Goal: Task Accomplishment & Management: Manage account settings

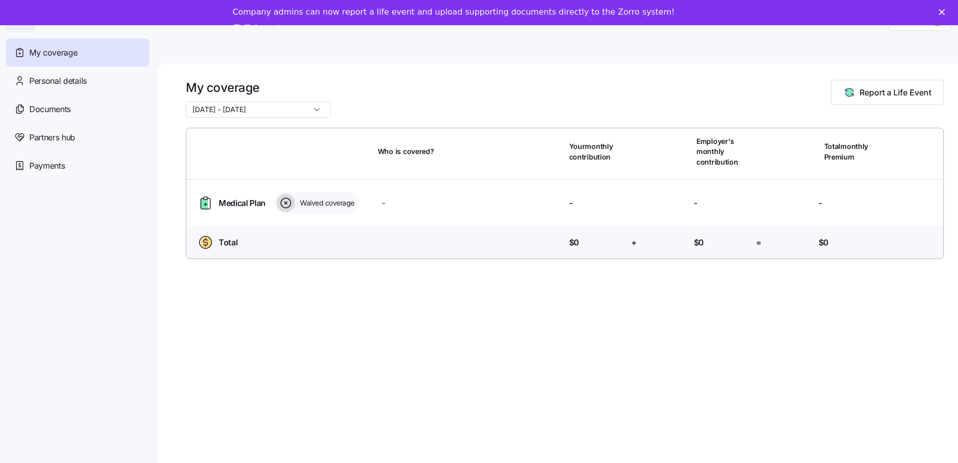
click at [945, 14] on polygon "Close" at bounding box center [942, 12] width 6 height 6
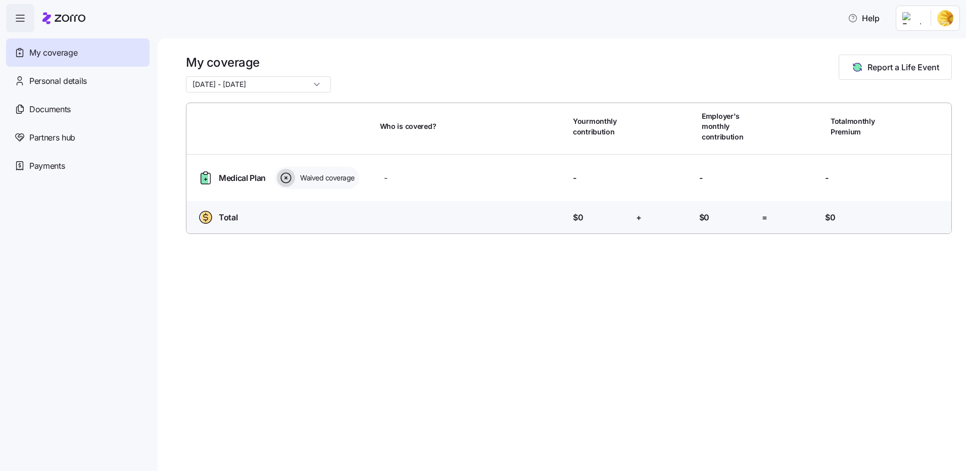
click at [939, 16] on html "Help My coverage Personal details Documents Partners hub Payments My coverage […" at bounding box center [483, 232] width 966 height 465
click at [926, 43] on div "Admin view" at bounding box center [911, 45] width 53 height 11
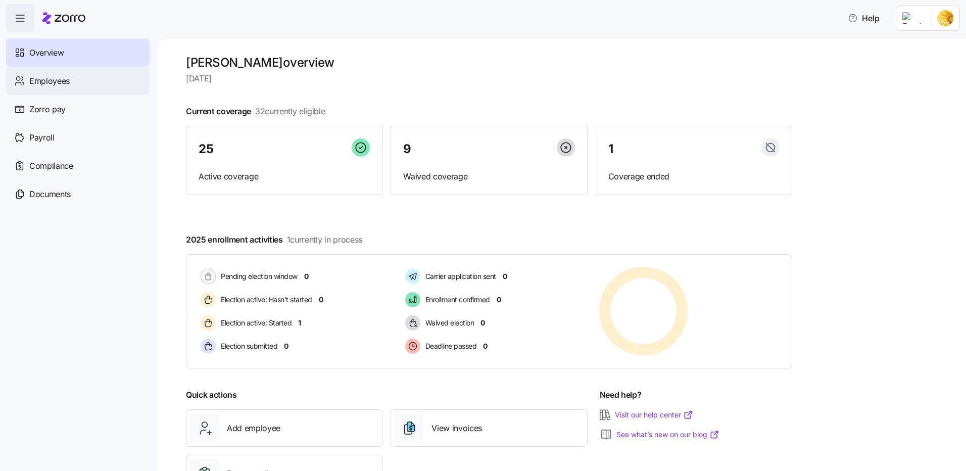
click at [57, 82] on span "Employees" at bounding box center [49, 81] width 40 height 13
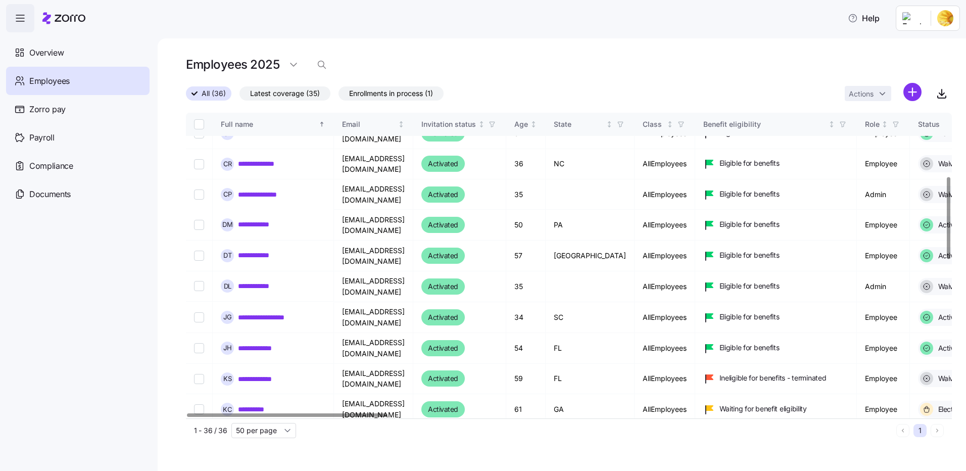
scroll to position [246, 0]
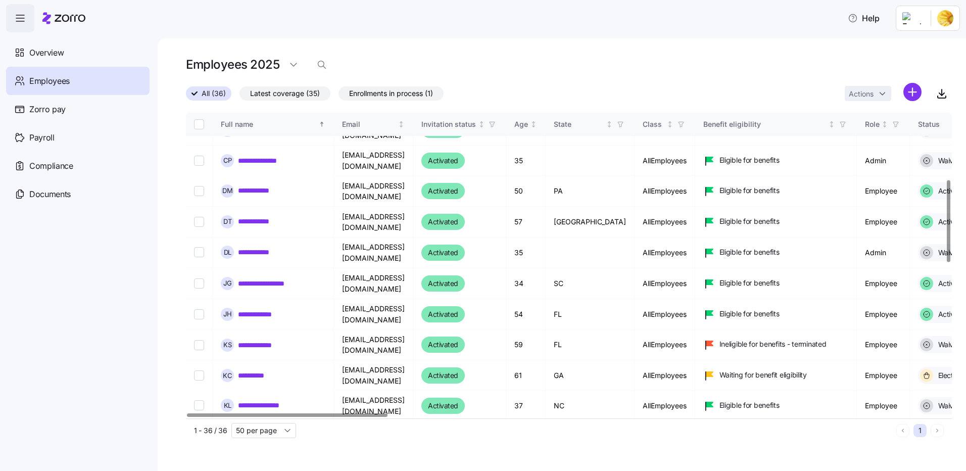
click at [950, 244] on div at bounding box center [948, 221] width 4 height 82
click at [271, 370] on link "**********" at bounding box center [254, 375] width 33 height 10
